Goal: Find specific page/section: Find specific page/section

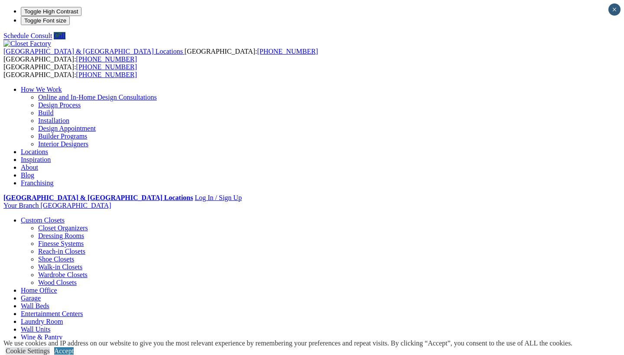
click at [38, 263] on link "Walk-in Closets" at bounding box center [60, 266] width 44 height 7
